Goal: Communication & Community: Answer question/provide support

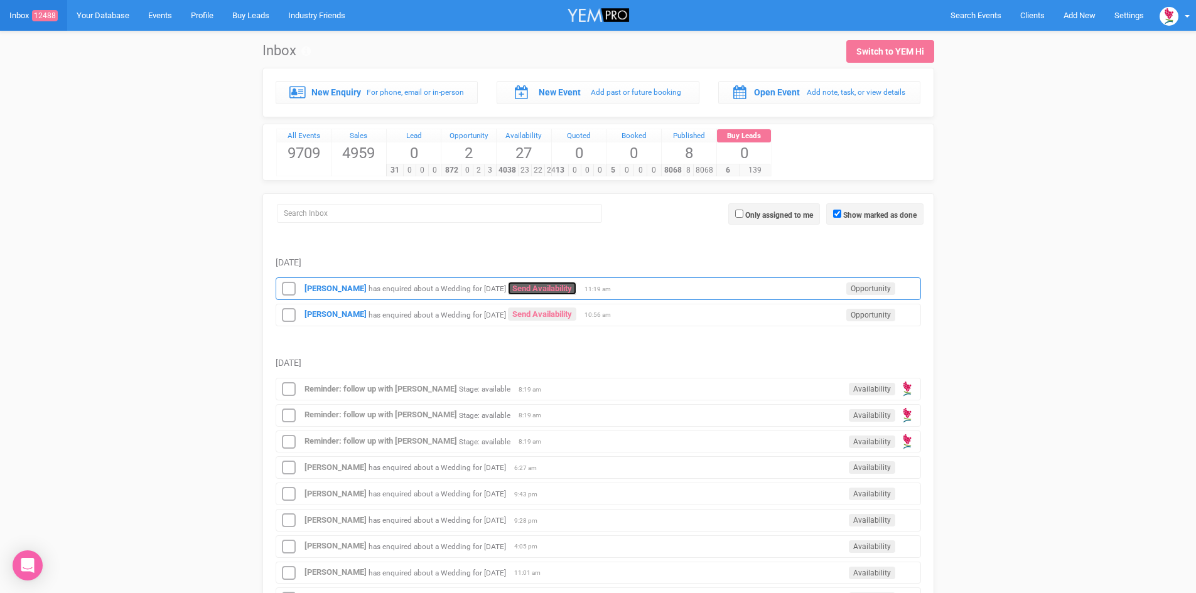
click at [556, 284] on link "Send Availability" at bounding box center [542, 288] width 68 height 13
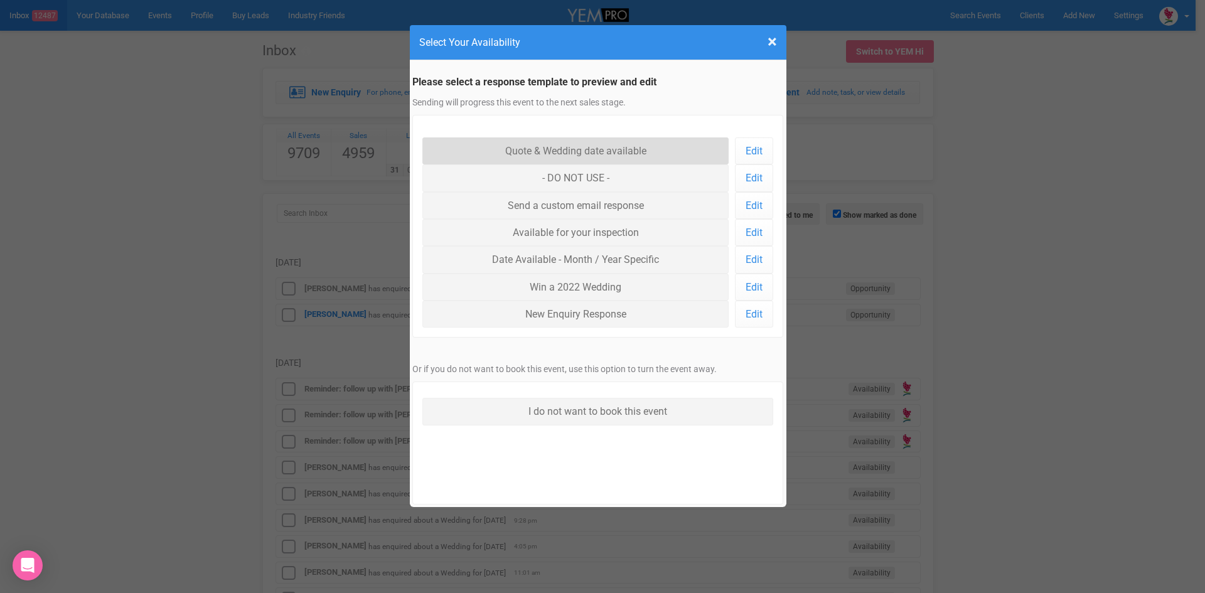
click at [540, 146] on link "Quote & Wedding date available" at bounding box center [575, 150] width 307 height 27
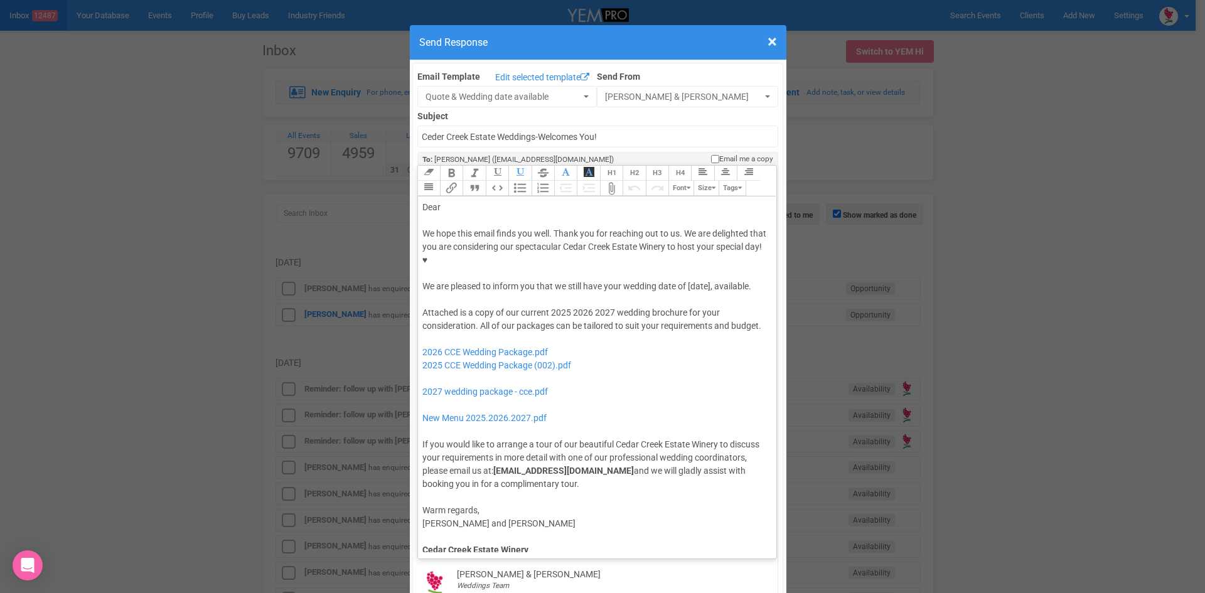
click at [476, 201] on div "Dear" at bounding box center [595, 207] width 346 height 13
click at [681, 246] on div "We hope this email finds you well. Thank you for reaching out to us. We are del…" at bounding box center [595, 260] width 346 height 66
click at [684, 242] on div "We hope this email finds you well. Thank you for reaching out to us. We are del…" at bounding box center [595, 260] width 346 height 66
click at [591, 306] on div "Attached is a copy of our current 2025 2026 2027 wedding brochure for your cons…" at bounding box center [595, 398] width 346 height 185
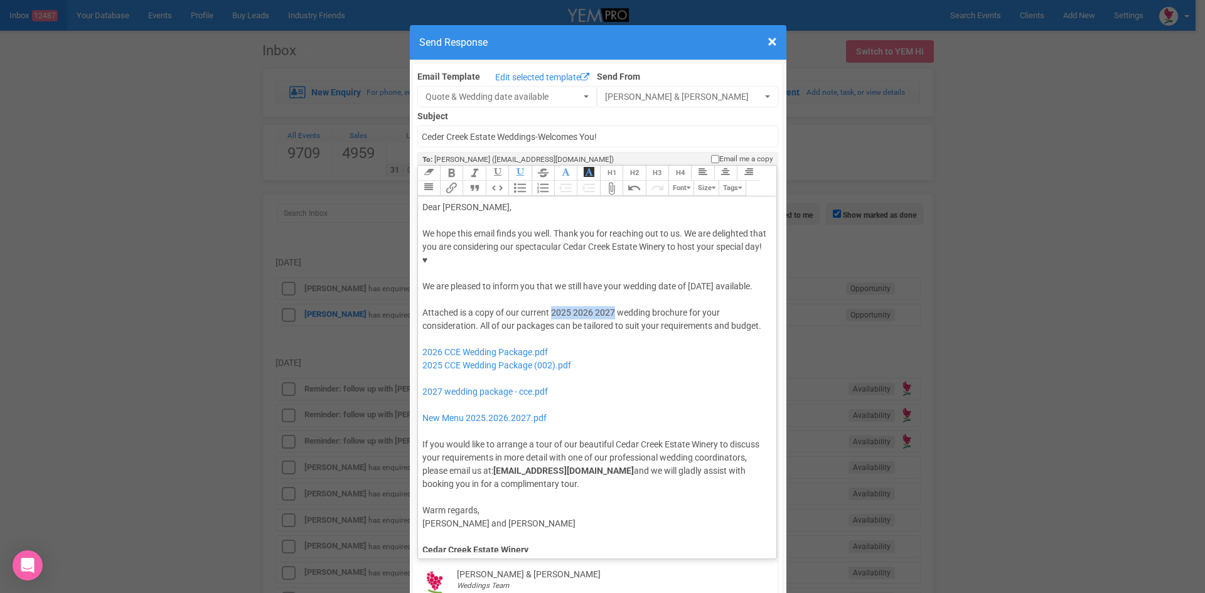
drag, startPoint x: 591, startPoint y: 286, endPoint x: 558, endPoint y: 284, distance: 32.7
click at [558, 306] on div "Attached is a copy of our current 2025 2026 2027 wedding brochure for your cons…" at bounding box center [595, 398] width 346 height 185
click at [586, 306] on div "Attached is a copy of our current 2025 2026 2027 wedding brochure for your cons…" at bounding box center [595, 398] width 346 height 185
drag, startPoint x: 589, startPoint y: 286, endPoint x: 547, endPoint y: 284, distance: 42.7
click at [547, 306] on div "Attached is a copy of our current 2025 2026 2027 wedding brochure for your cons…" at bounding box center [595, 398] width 346 height 185
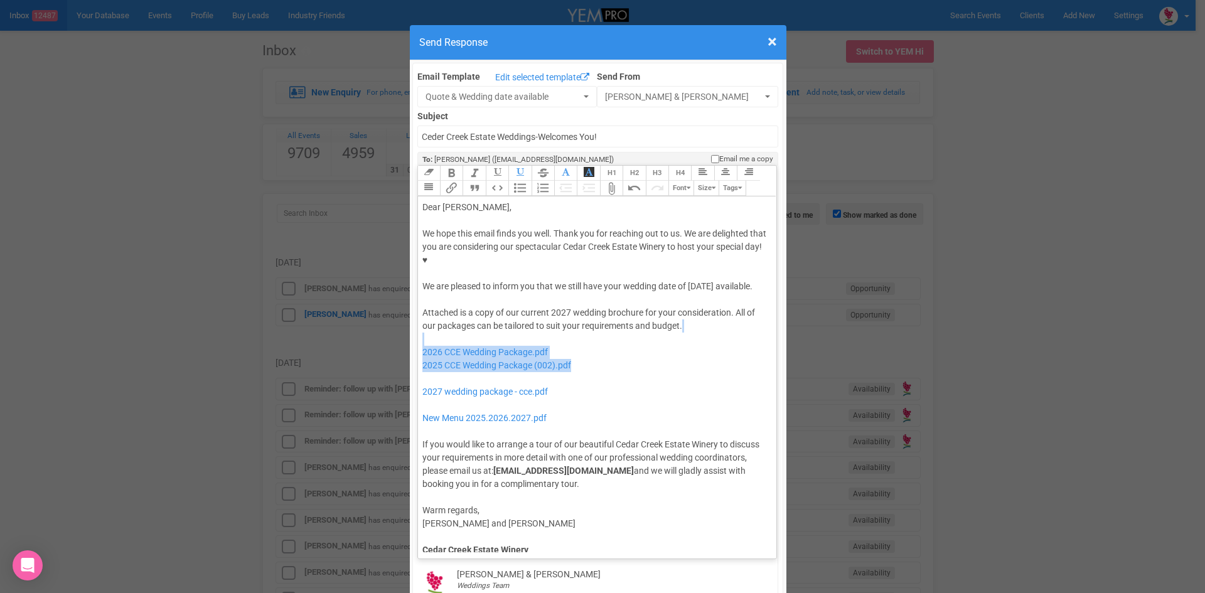
drag, startPoint x: 588, startPoint y: 343, endPoint x: 421, endPoint y: 319, distance: 169.4
click at [422, 319] on div "Attached is a copy of our current 2027 wedding brochure for your consideration.…" at bounding box center [595, 398] width 346 height 185
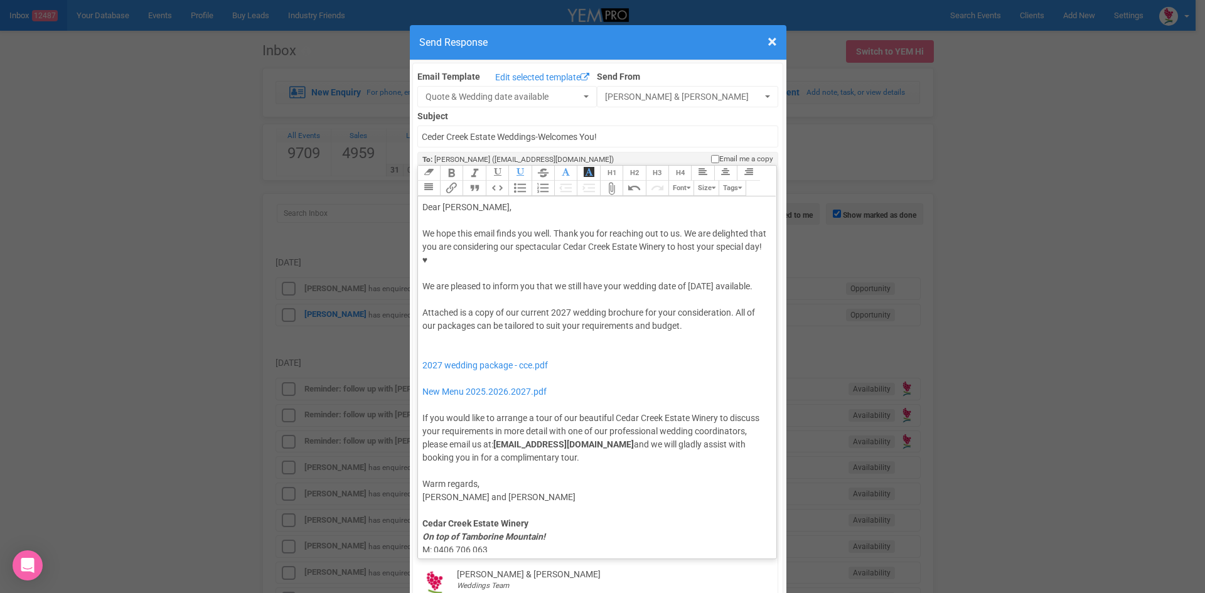
type trix-editor "<lor>Ipsu Dolorsi,</ame><con><adipis>&elit;</seddoe></tem><inc>Ut labo etdo mag…"
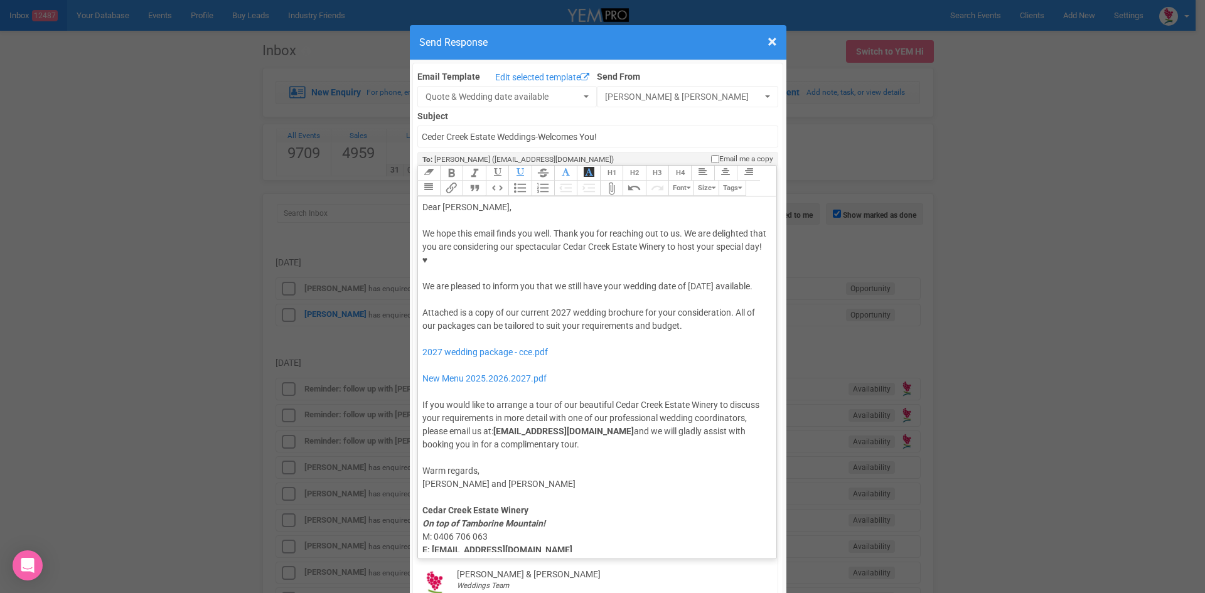
click at [514, 250] on div "We hope this email finds you well. Thank you for reaching out to us. We are del…" at bounding box center [595, 260] width 346 height 66
click at [468, 181] on button "Quote" at bounding box center [474, 188] width 23 height 15
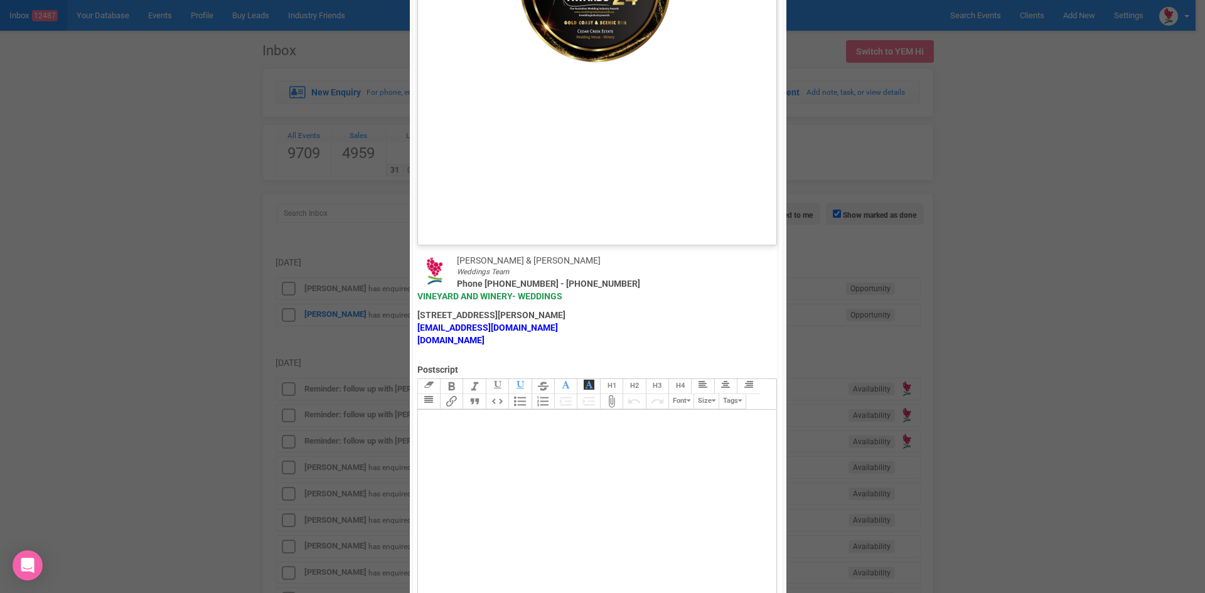
scroll to position [690, 0]
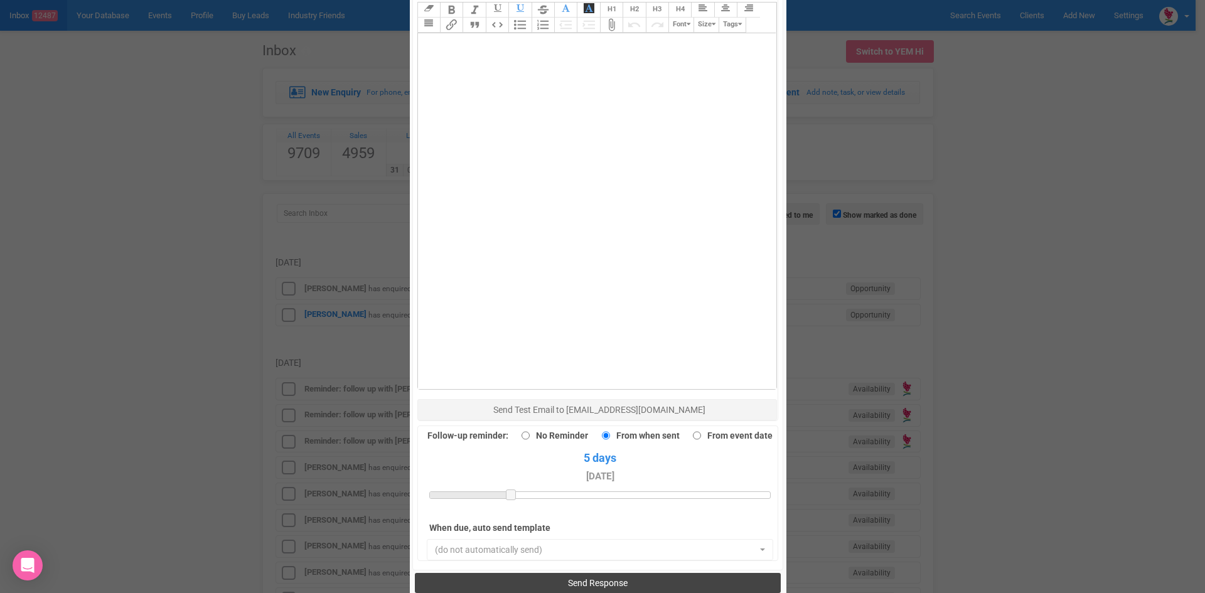
click at [579, 578] on span "Send Response" at bounding box center [598, 583] width 60 height 10
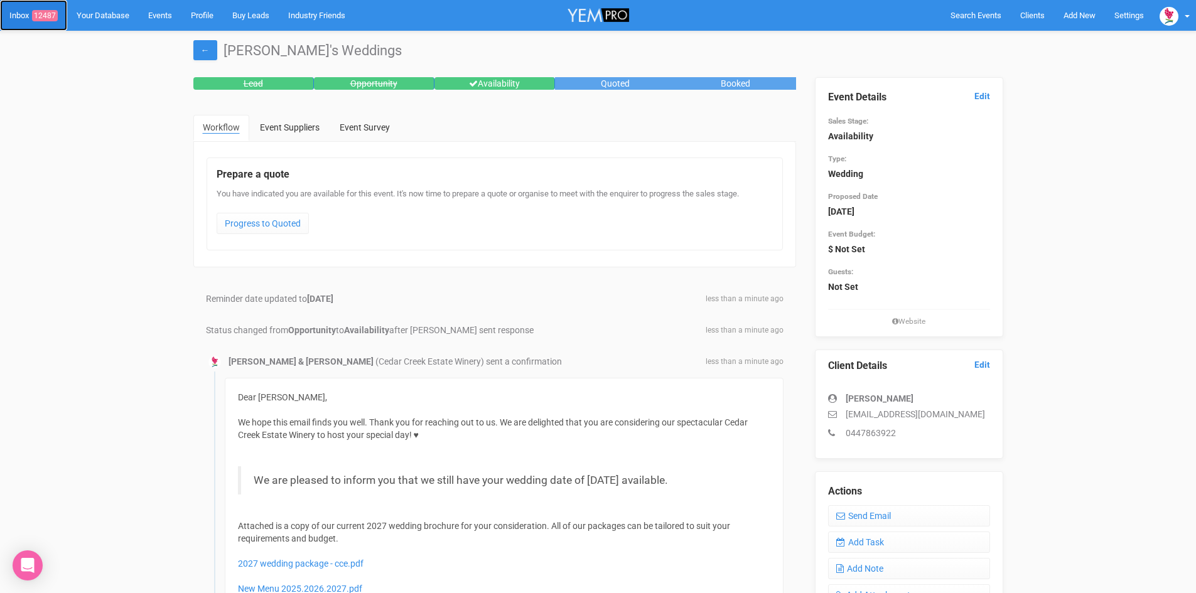
click at [46, 16] on span "12487" at bounding box center [45, 15] width 26 height 11
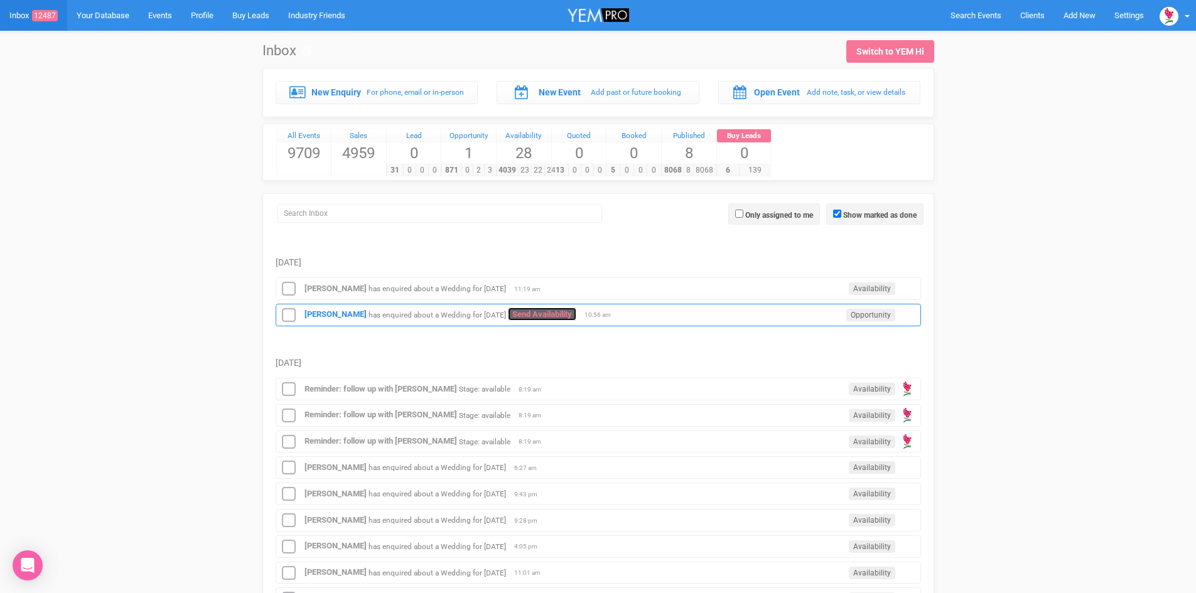
click at [576, 309] on link "Send Availability" at bounding box center [542, 314] width 68 height 13
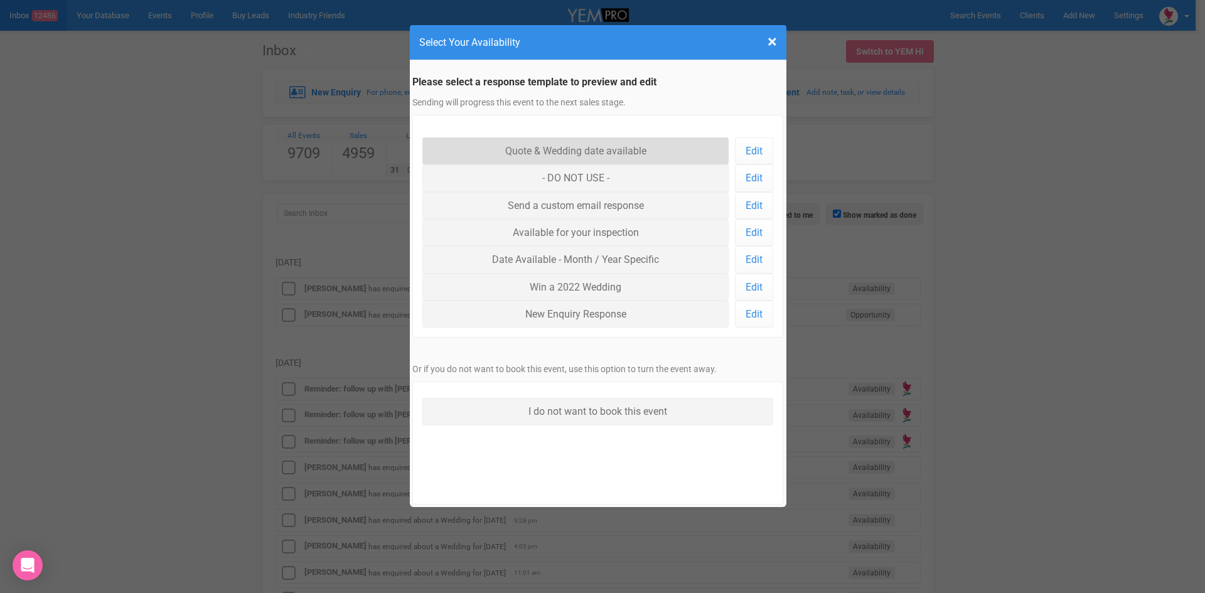
click at [544, 142] on link "Quote & Wedding date available" at bounding box center [575, 150] width 307 height 27
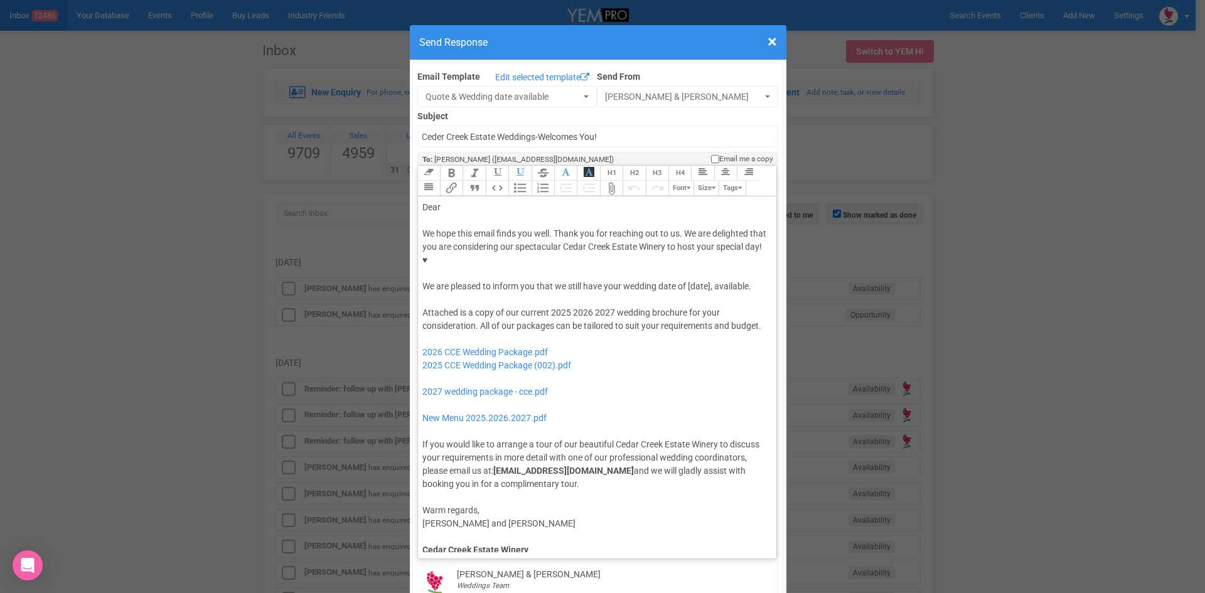
click at [684, 245] on div "We hope this email finds you well. Thank you for reaching out to us. We are del…" at bounding box center [595, 260] width 346 height 66
click at [458, 201] on div "Dear" at bounding box center [595, 207] width 346 height 13
click at [451, 242] on div "We hope this email finds you well. Thank you for reaching out to us. We are del…" at bounding box center [595, 260] width 346 height 66
click at [468, 181] on button "Quote" at bounding box center [474, 188] width 23 height 15
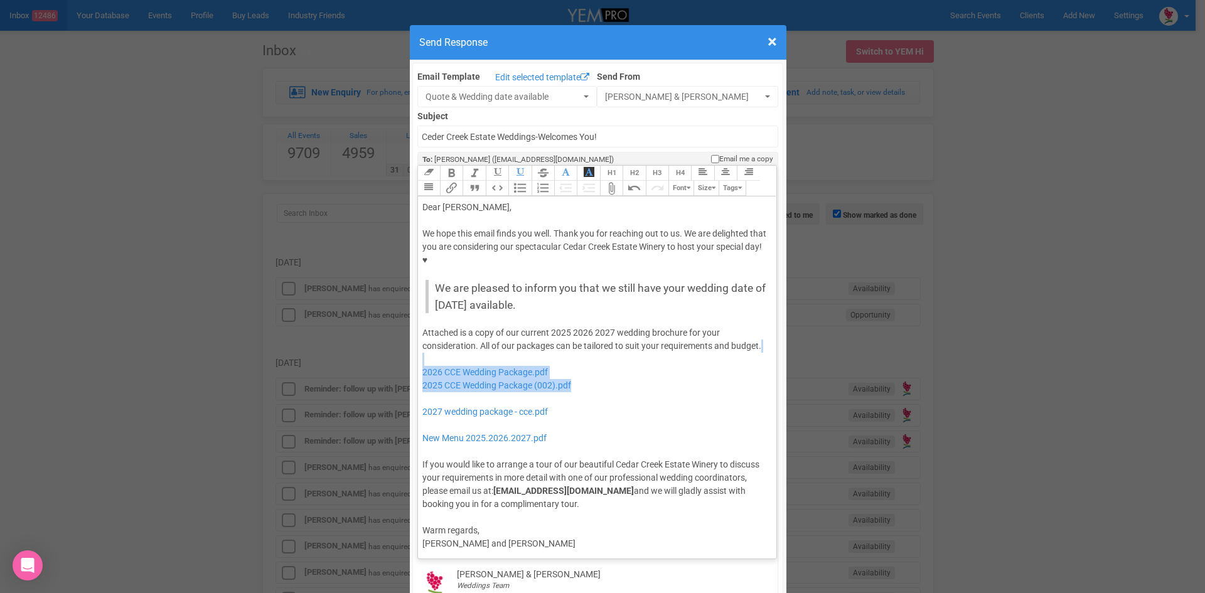
drag, startPoint x: 585, startPoint y: 362, endPoint x: 459, endPoint y: 336, distance: 128.9
click at [459, 336] on div "Attached is a copy of our current 2025 2026 2027 wedding brochure for your cons…" at bounding box center [595, 418] width 346 height 185
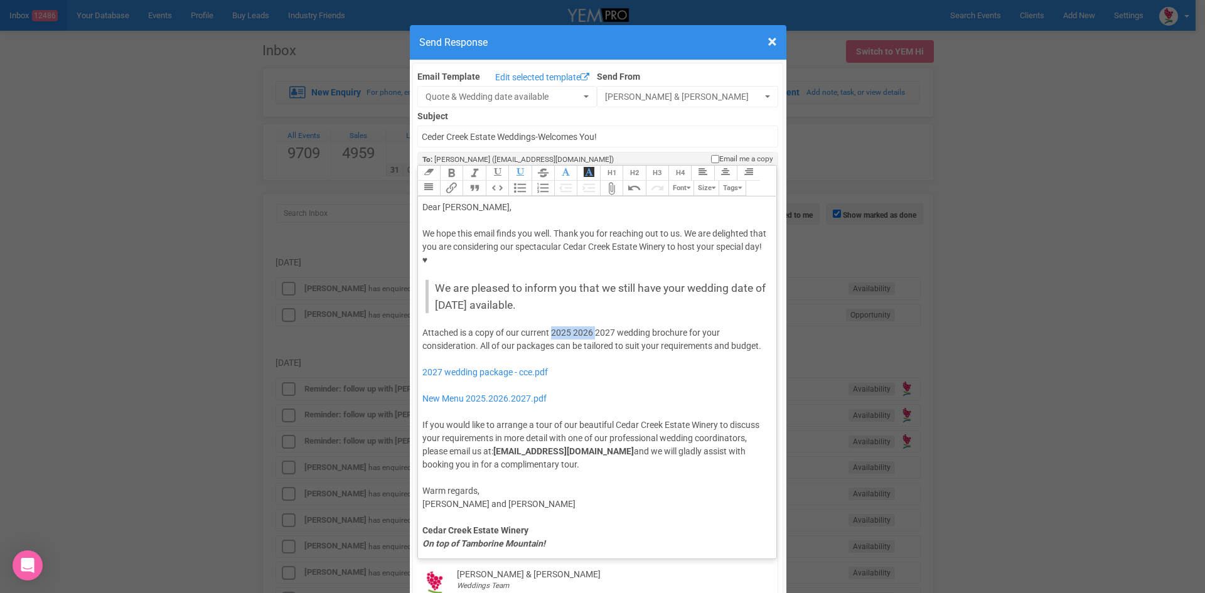
drag, startPoint x: 590, startPoint y: 292, endPoint x: 549, endPoint y: 290, distance: 41.5
click at [549, 326] on div "Attached is a copy of our current 2025 2026 2027 wedding brochure for your cons…" at bounding box center [595, 398] width 346 height 145
type trix-editor "<div>Dear Joshua,</div><div><strong>&nbsp;</strong></div><div>We hope this emai…"
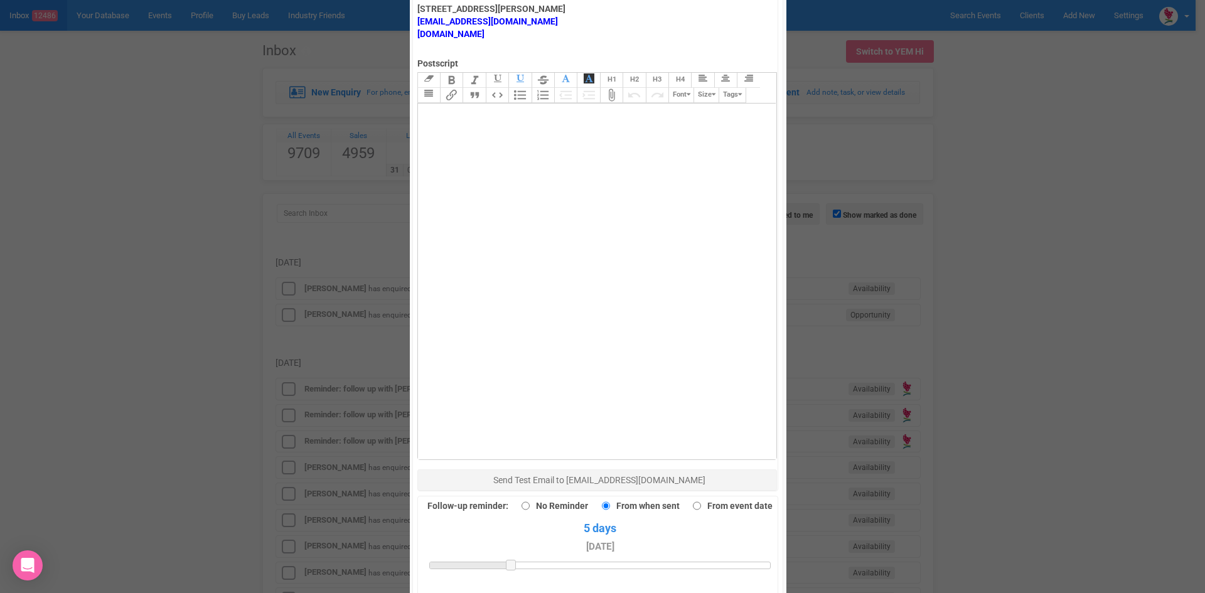
scroll to position [816, 0]
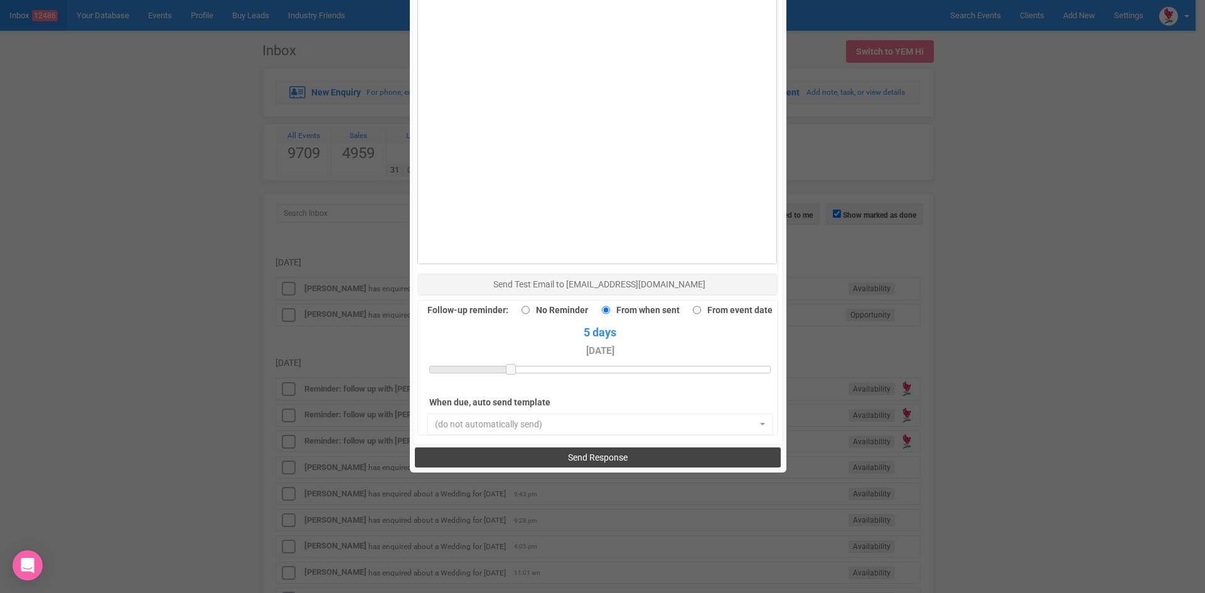
click at [568, 453] on span "Send Response" at bounding box center [598, 458] width 60 height 10
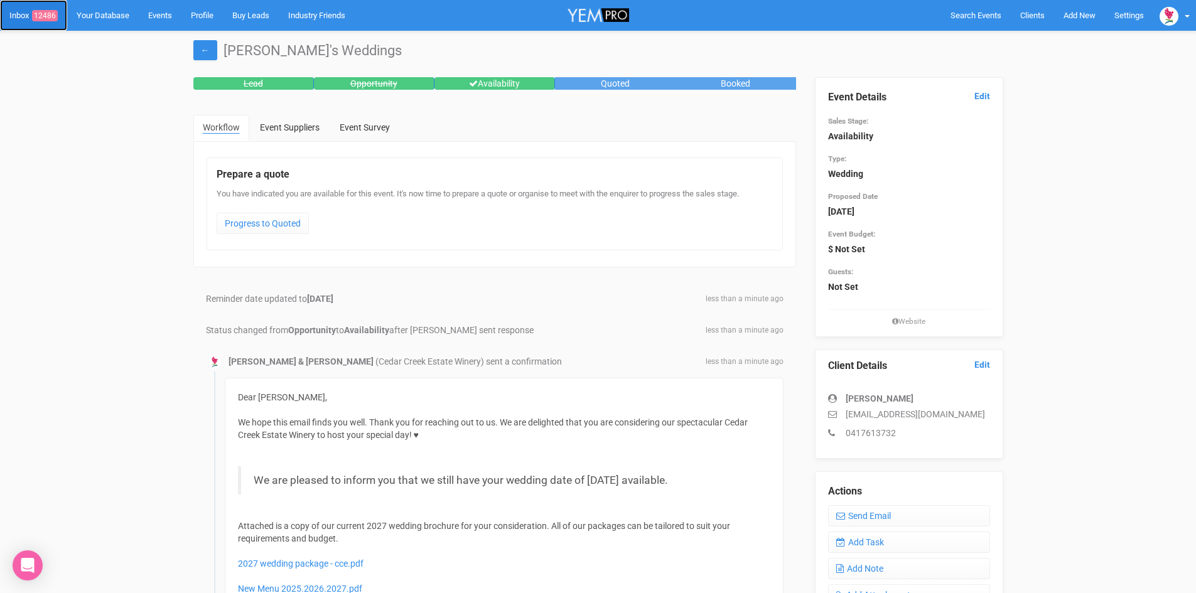
click at [51, 13] on span "12486" at bounding box center [45, 15] width 26 height 11
